Goal: Task Accomplishment & Management: Manage account settings

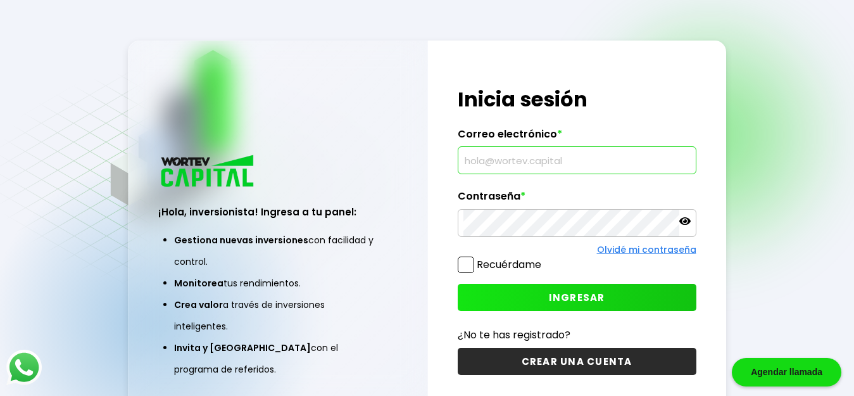
click at [608, 168] on input "text" at bounding box center [576, 160] width 227 height 27
type input "[EMAIL_ADDRESS][DOMAIN_NAME]"
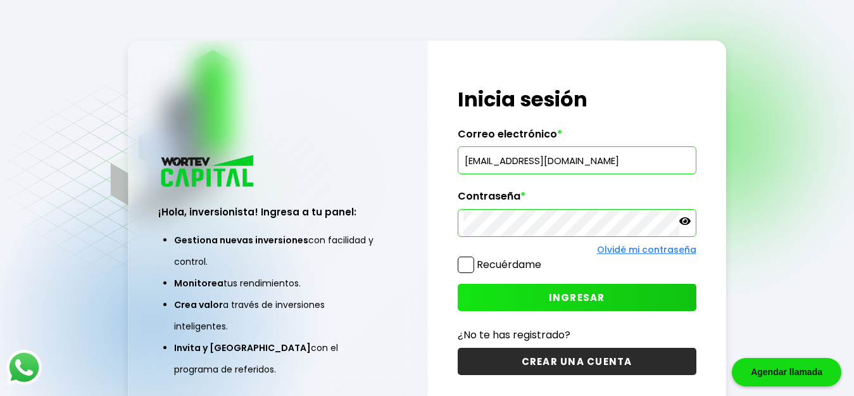
click at [596, 293] on span "INGRESAR" at bounding box center [577, 297] width 56 height 13
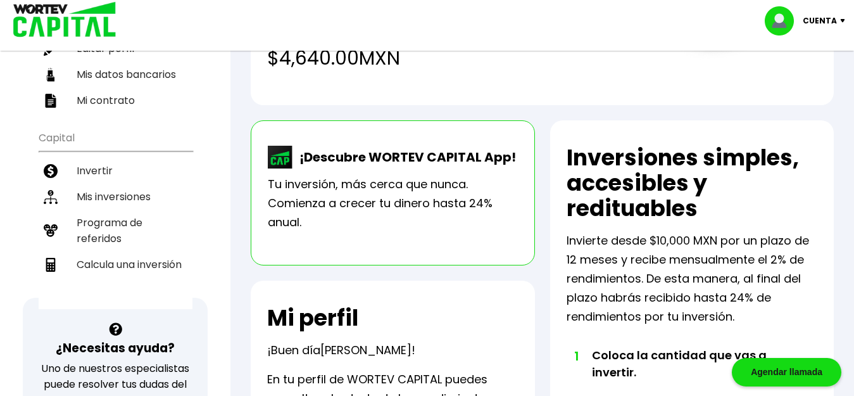
scroll to position [253, 0]
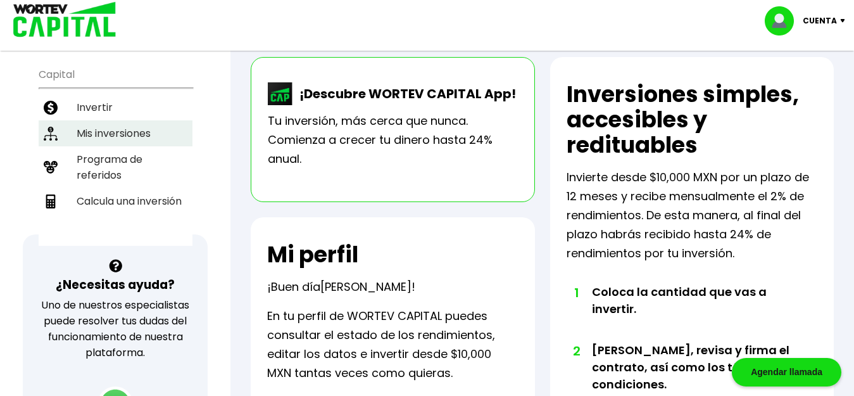
click at [126, 138] on li "Mis inversiones" at bounding box center [116, 133] width 154 height 26
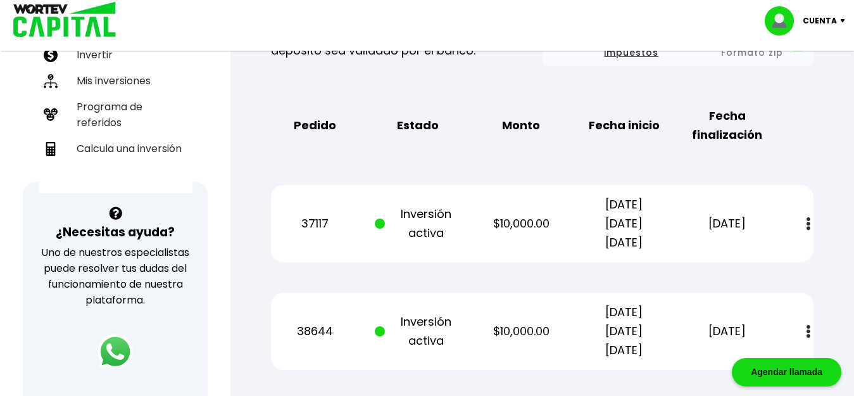
scroll to position [305, 0]
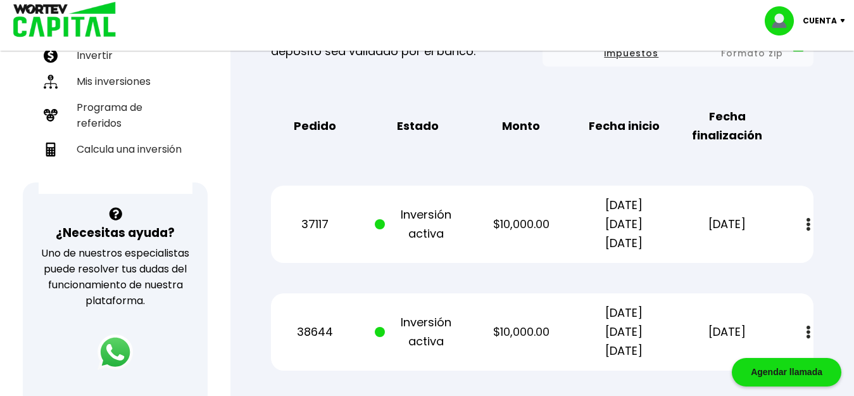
click at [833, 17] on p "Cuenta" at bounding box center [820, 20] width 34 height 19
click at [813, 84] on li "Cerrar sesión" at bounding box center [806, 85] width 101 height 26
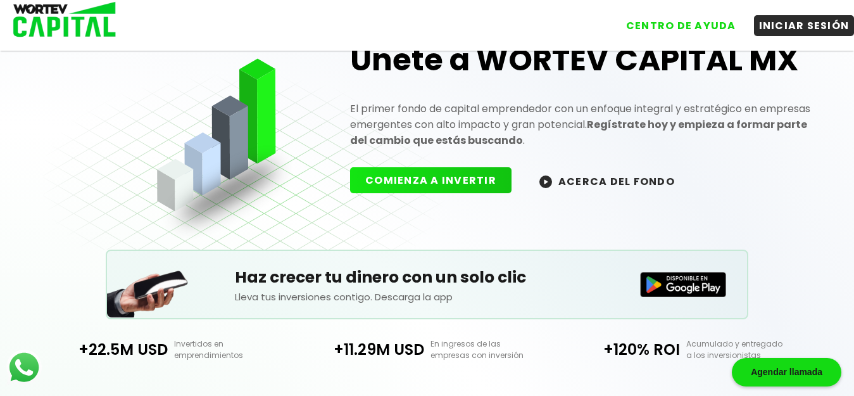
scroll to position [305, 0]
